Goal: Register for event/course

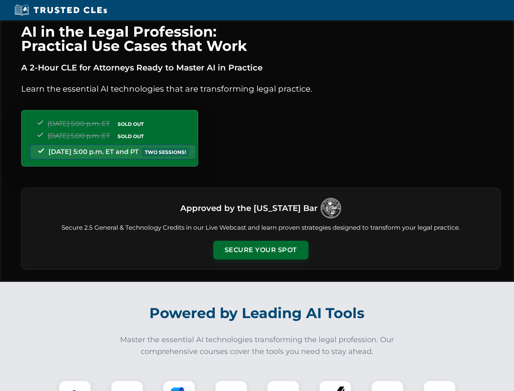
click at [260, 250] on button "Secure Your Spot" at bounding box center [260, 249] width 95 height 19
click at [75, 385] on img at bounding box center [75, 397] width 24 height 24
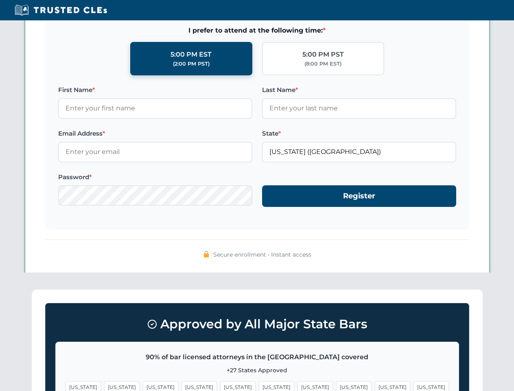
click at [297, 385] on span "[US_STATE]" at bounding box center [314, 387] width 35 height 12
click at [375, 385] on span "[US_STATE]" at bounding box center [392, 387] width 35 height 12
